Goal: Transaction & Acquisition: Book appointment/travel/reservation

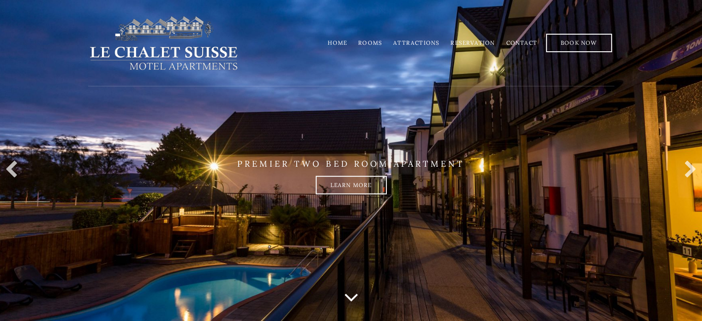
click at [373, 40] on link "Rooms" at bounding box center [370, 42] width 24 height 7
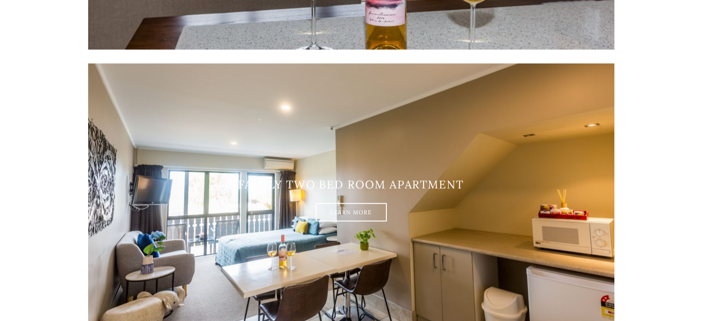
scroll to position [1292, 0]
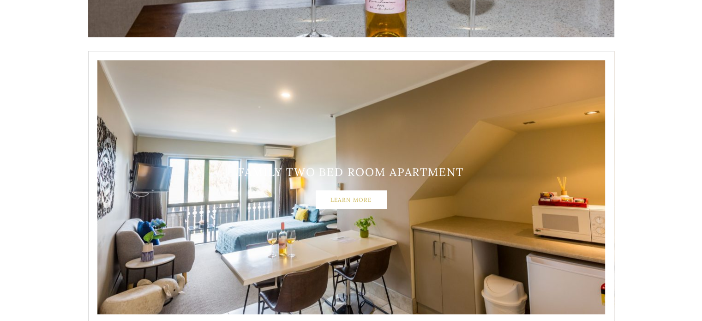
click at [342, 201] on link "Learn More" at bounding box center [351, 199] width 71 height 18
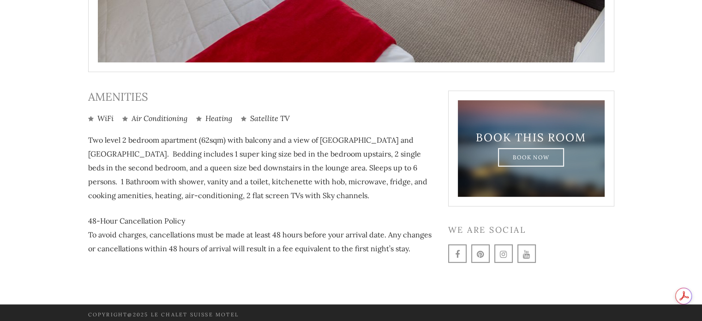
scroll to position [412, 0]
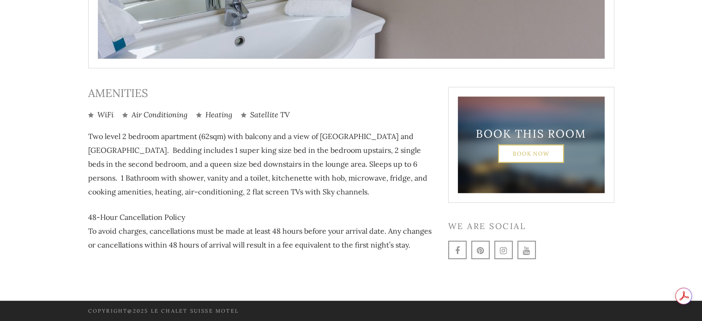
click at [513, 148] on link "Book Now" at bounding box center [531, 153] width 66 height 18
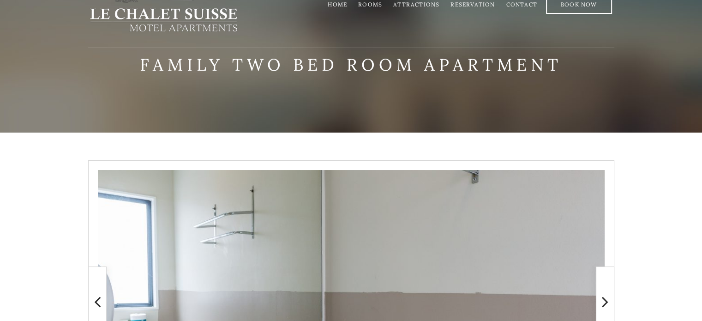
scroll to position [0, 0]
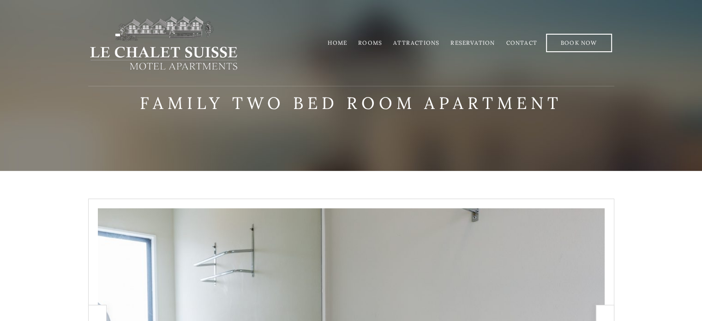
click at [382, 42] on link "Rooms" at bounding box center [370, 42] width 24 height 7
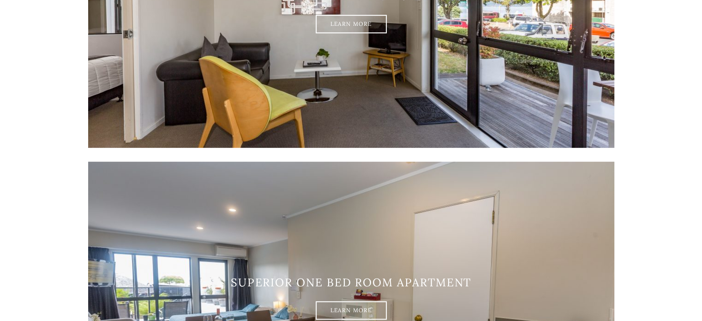
scroll to position [462, 0]
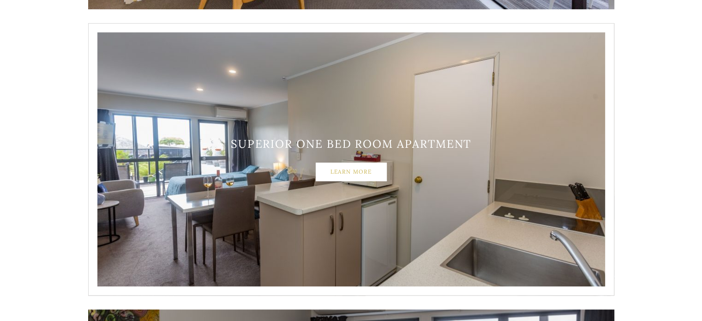
click at [352, 173] on link "Learn More" at bounding box center [351, 171] width 71 height 18
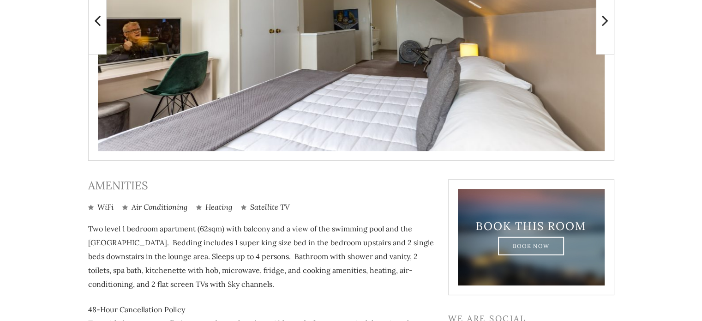
scroll to position [412, 0]
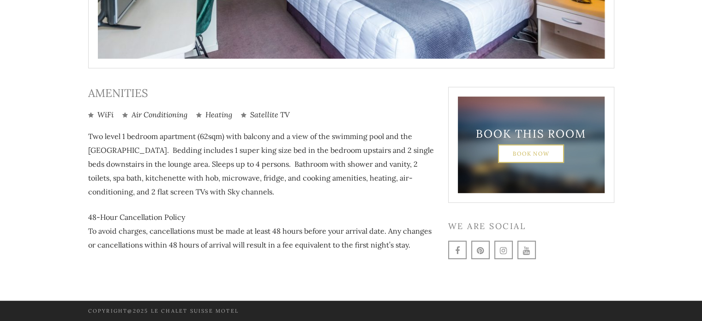
click at [524, 151] on link "Book Now" at bounding box center [531, 153] width 66 height 18
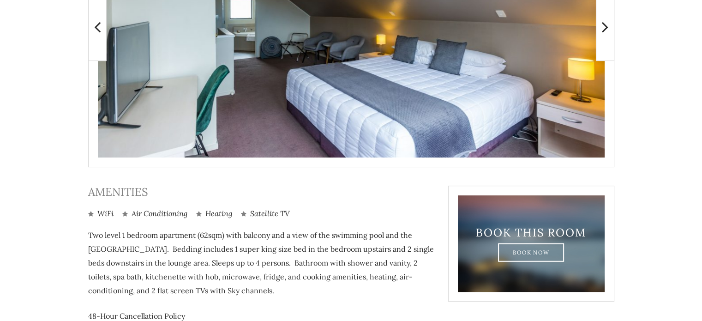
scroll to position [231, 0]
